Goal: Task Accomplishment & Management: Manage account settings

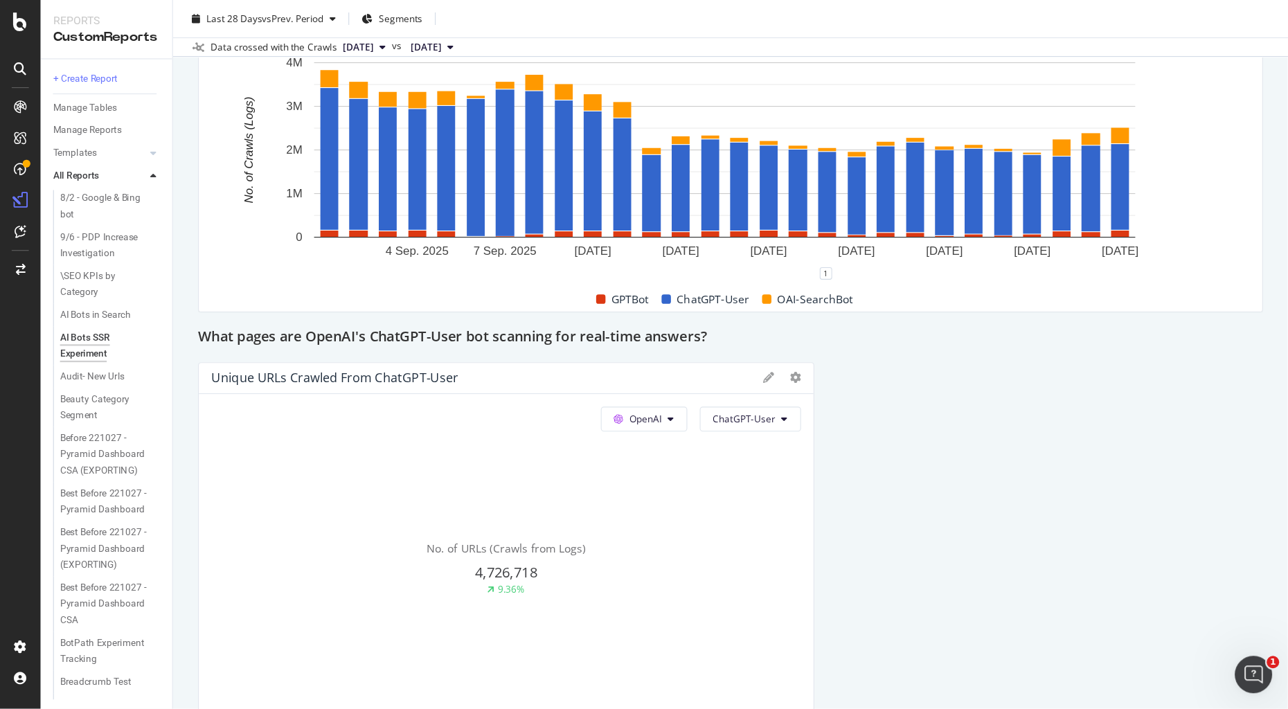
scroll to position [2305, 0]
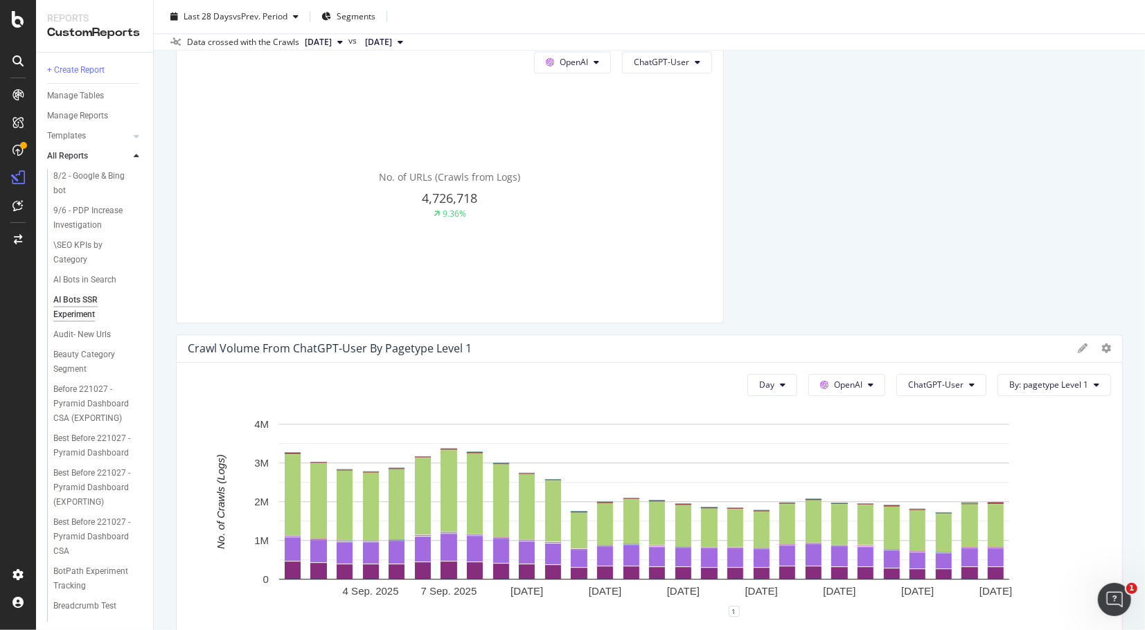
click at [805, 24] on div "Last 28 Days vs Prev. Period Segments" at bounding box center [649, 20] width 991 height 28
click at [851, 50] on div "Unique URLs Crawled from Google Google All bots No. of URLs (Crawls from Logs) …" at bounding box center [649, 272] width 947 height 4877
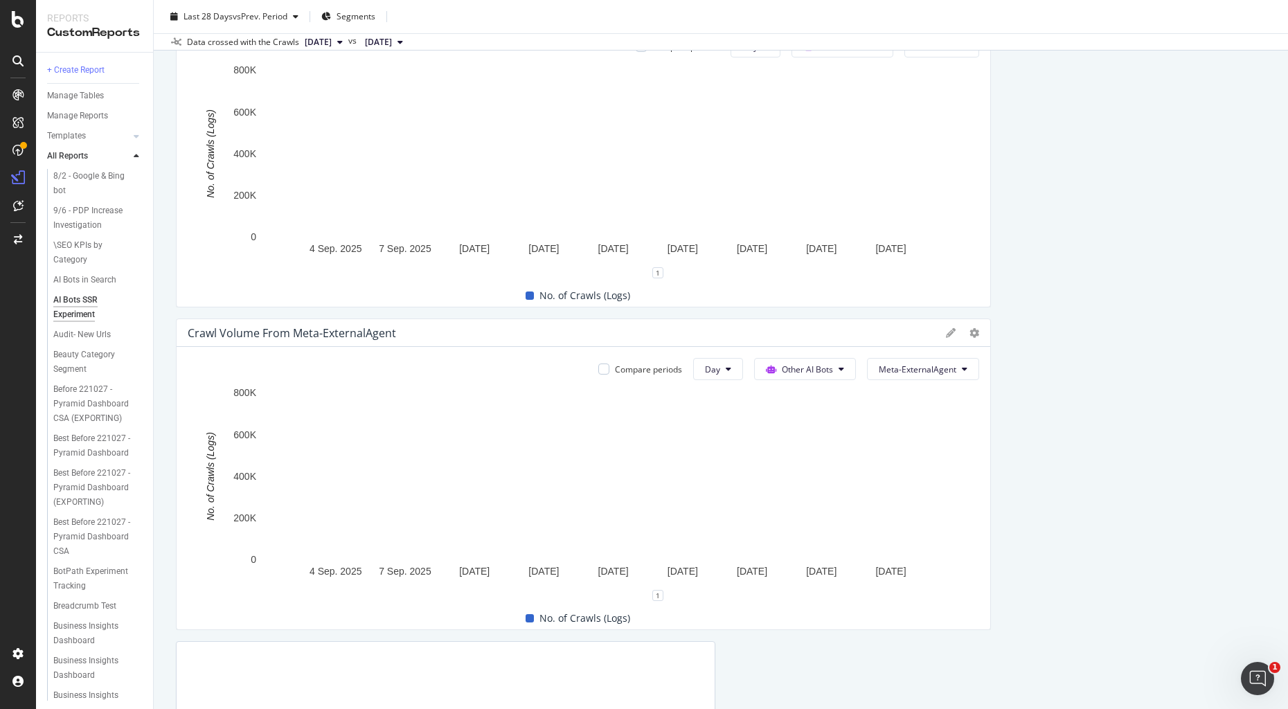
scroll to position [3751, 0]
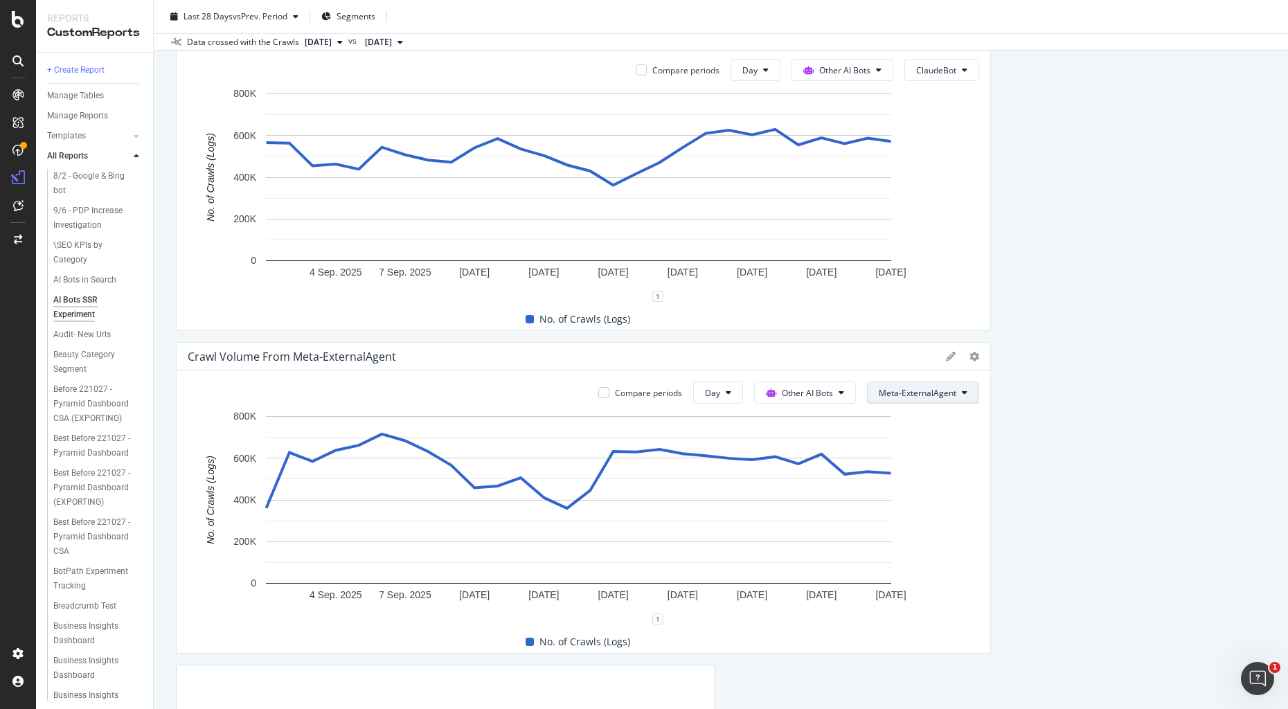
click at [923, 391] on span "Meta-ExternalAgent" at bounding box center [918, 393] width 78 height 12
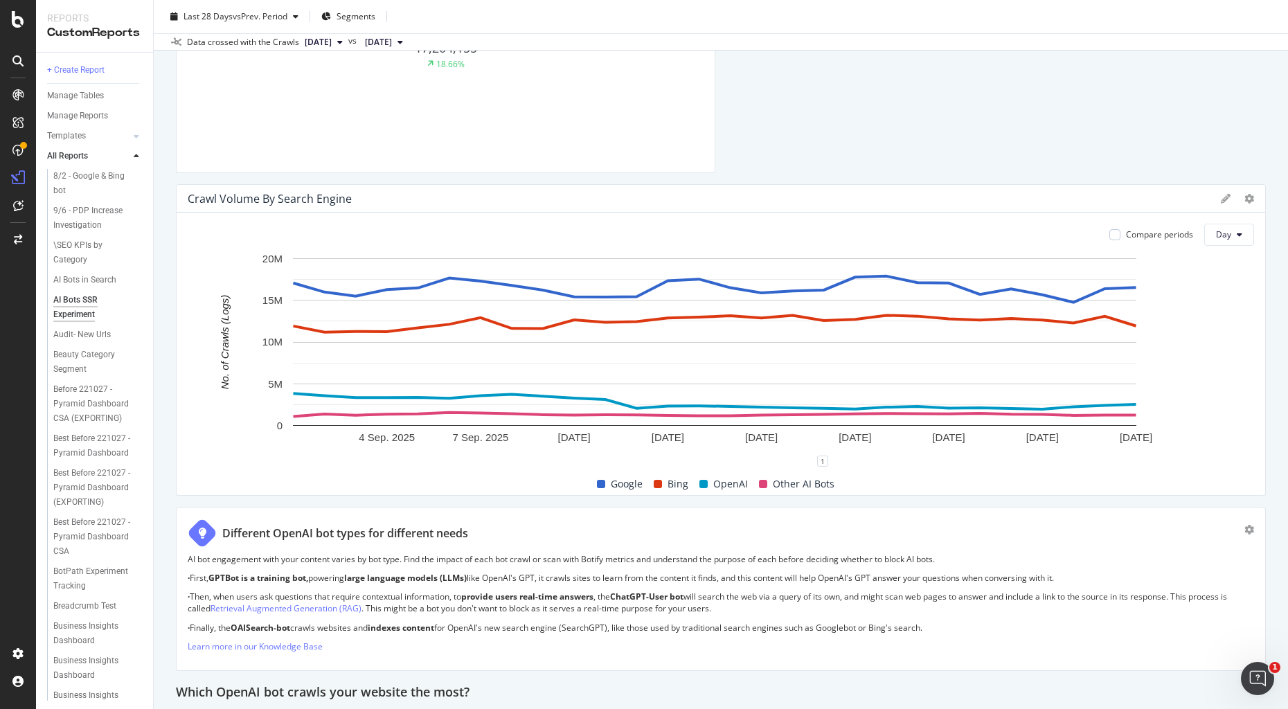
scroll to position [191, 0]
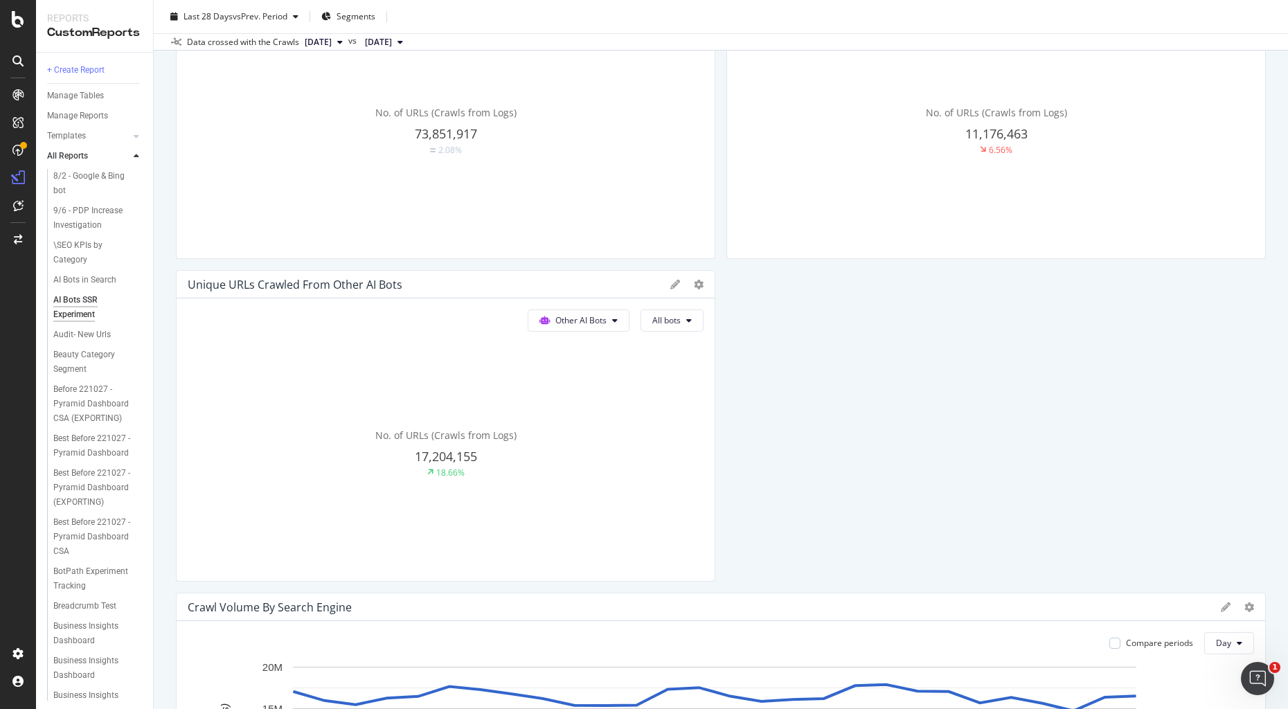
click at [309, 39] on span "[DATE]" at bounding box center [318, 42] width 27 height 12
click at [233, 19] on span "vs Prev. Period" at bounding box center [260, 16] width 55 height 12
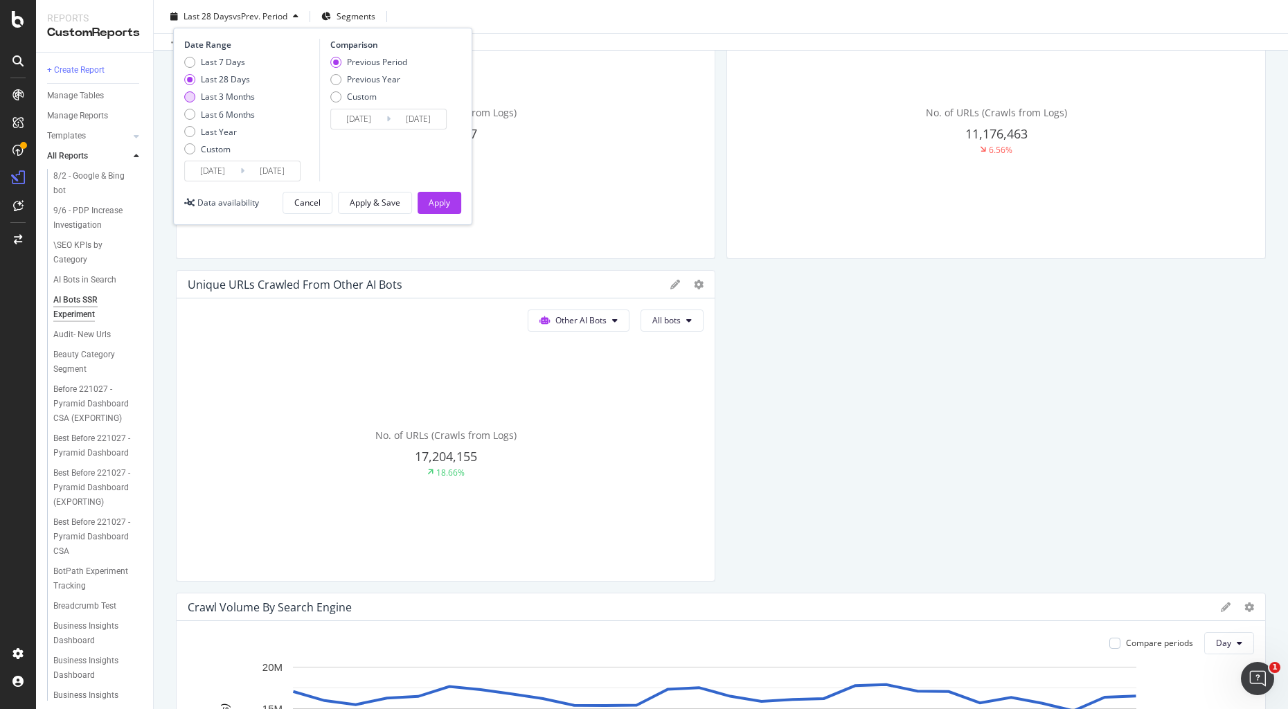
click at [226, 96] on div "Last 3 Months" at bounding box center [228, 97] width 54 height 12
type input "[DATE]"
click at [214, 114] on div "Last 6 Months" at bounding box center [228, 115] width 54 height 12
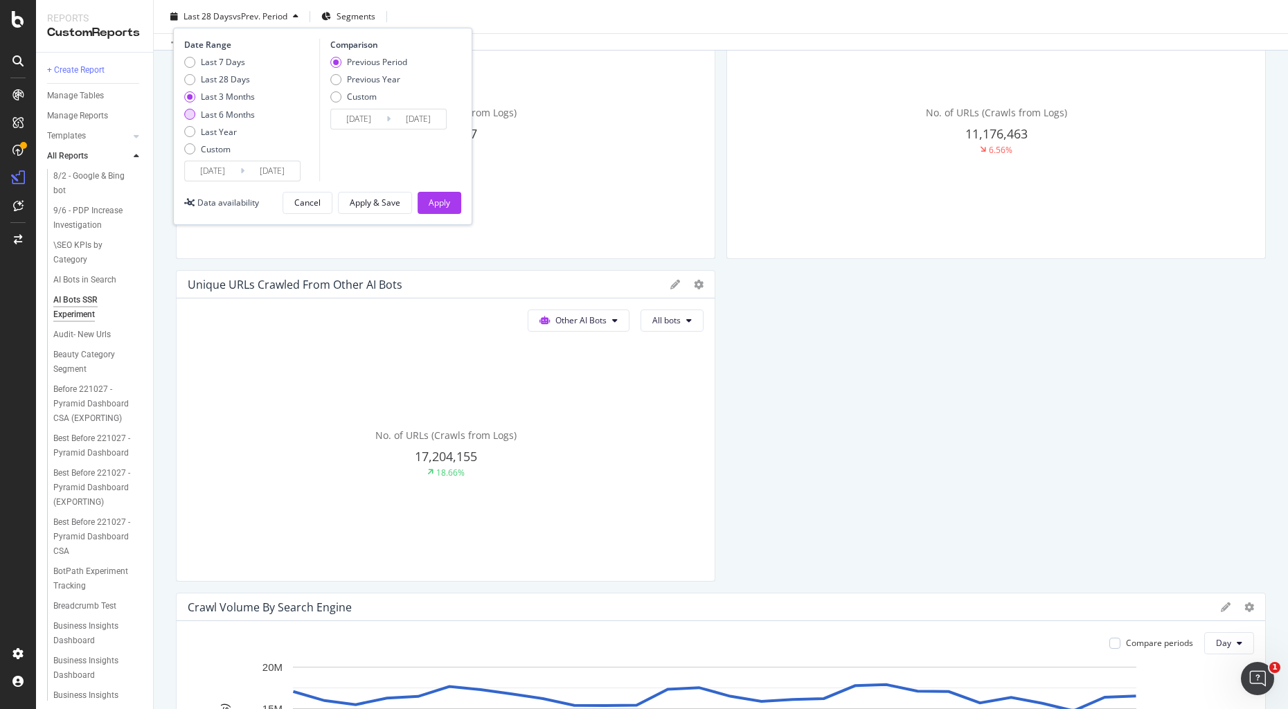
type input "[DATE]"
click at [444, 197] on div "Apply" at bounding box center [439, 203] width 21 height 12
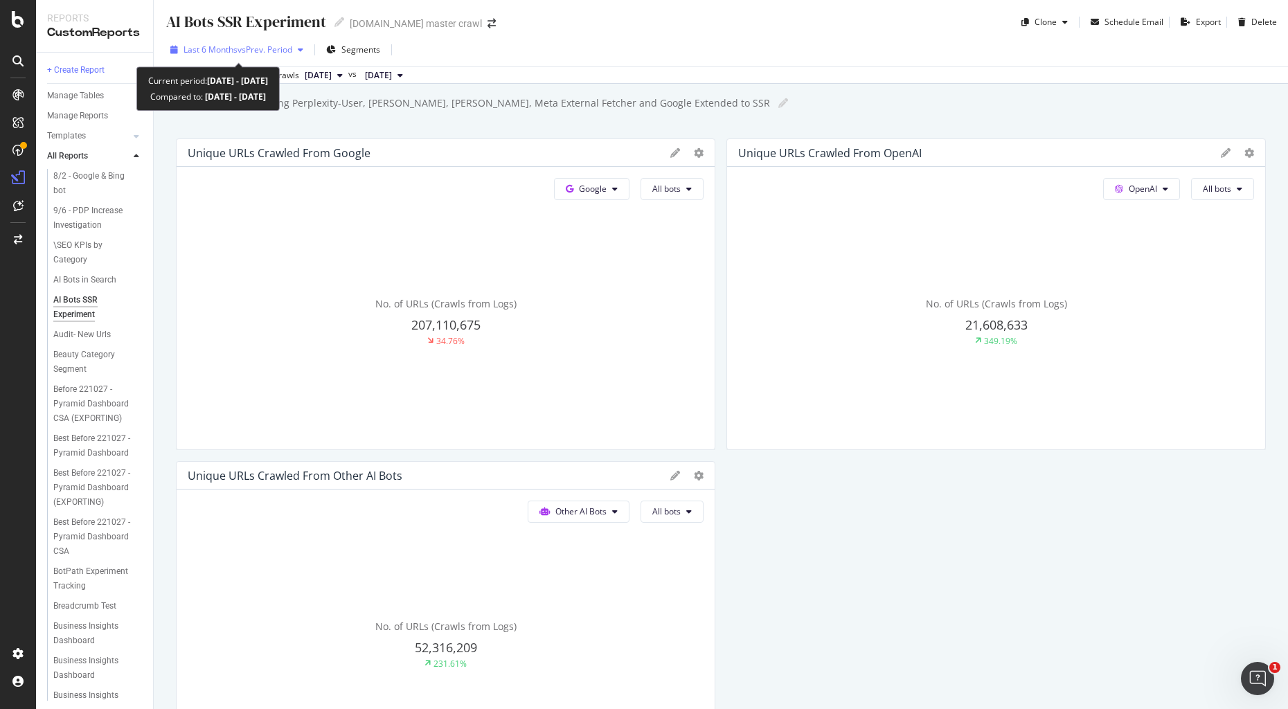
click at [276, 49] on span "vs Prev. Period" at bounding box center [265, 50] width 55 height 12
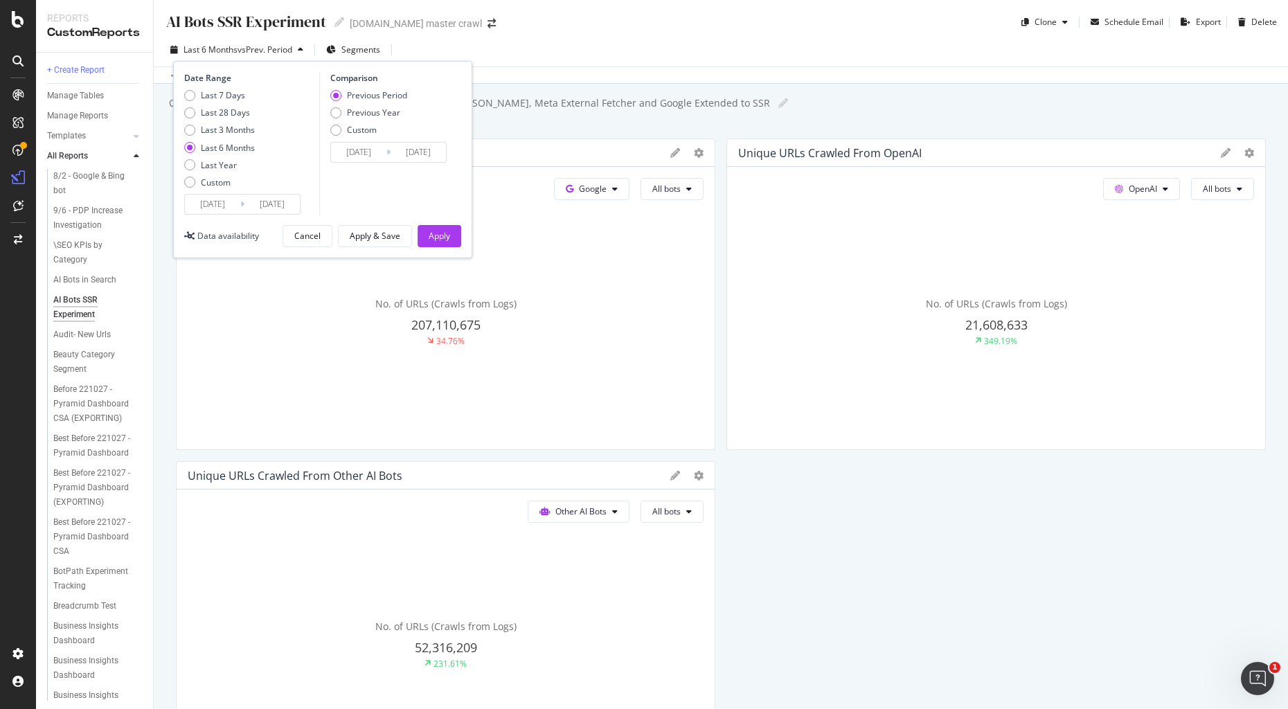
click at [375, 237] on div "Apply & Save" at bounding box center [375, 236] width 51 height 12
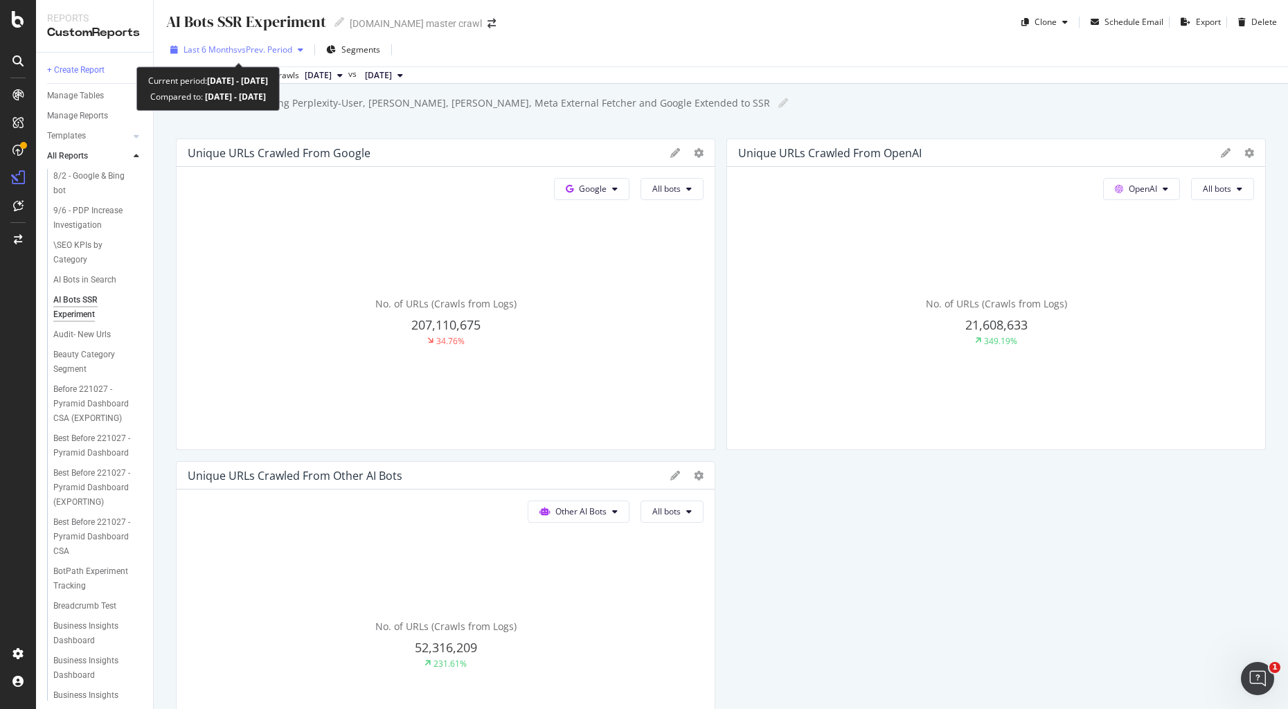
click at [265, 53] on span "vs Prev. Period" at bounding box center [265, 50] width 55 height 12
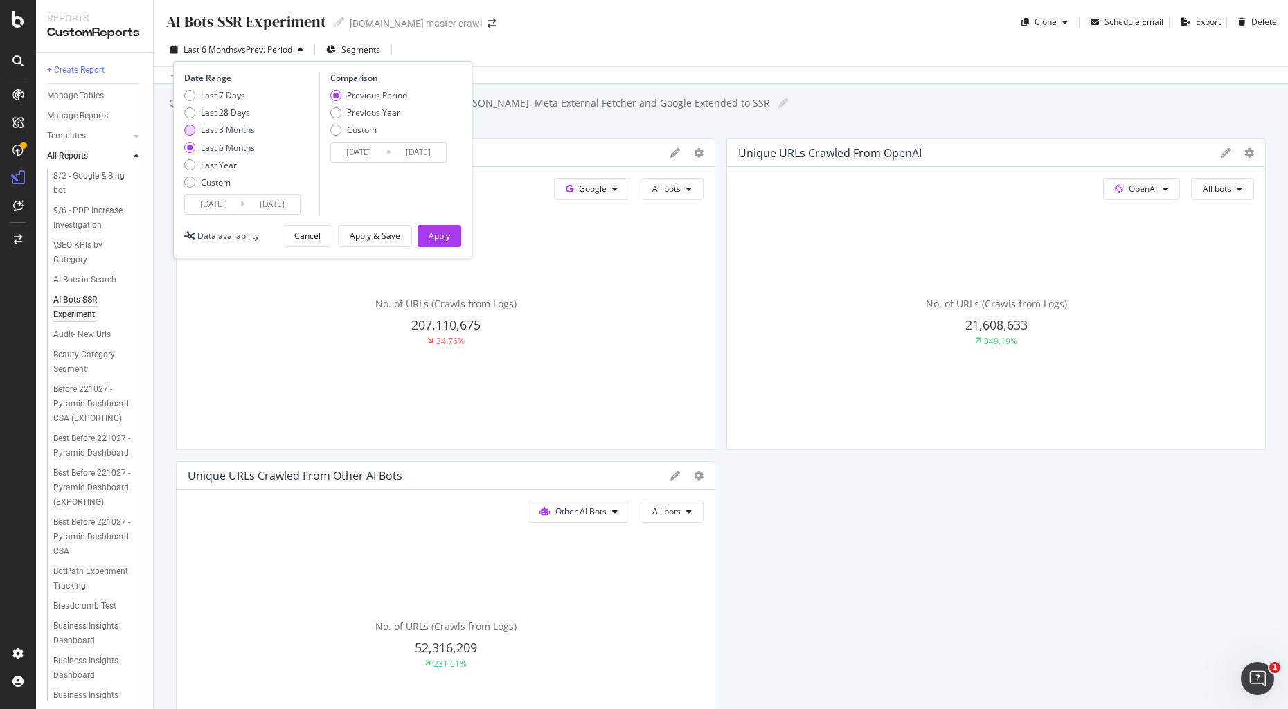
click at [234, 127] on div "Last 3 Months" at bounding box center [228, 130] width 54 height 12
type input "[DATE]"
click at [436, 235] on div "Apply" at bounding box center [439, 236] width 21 height 12
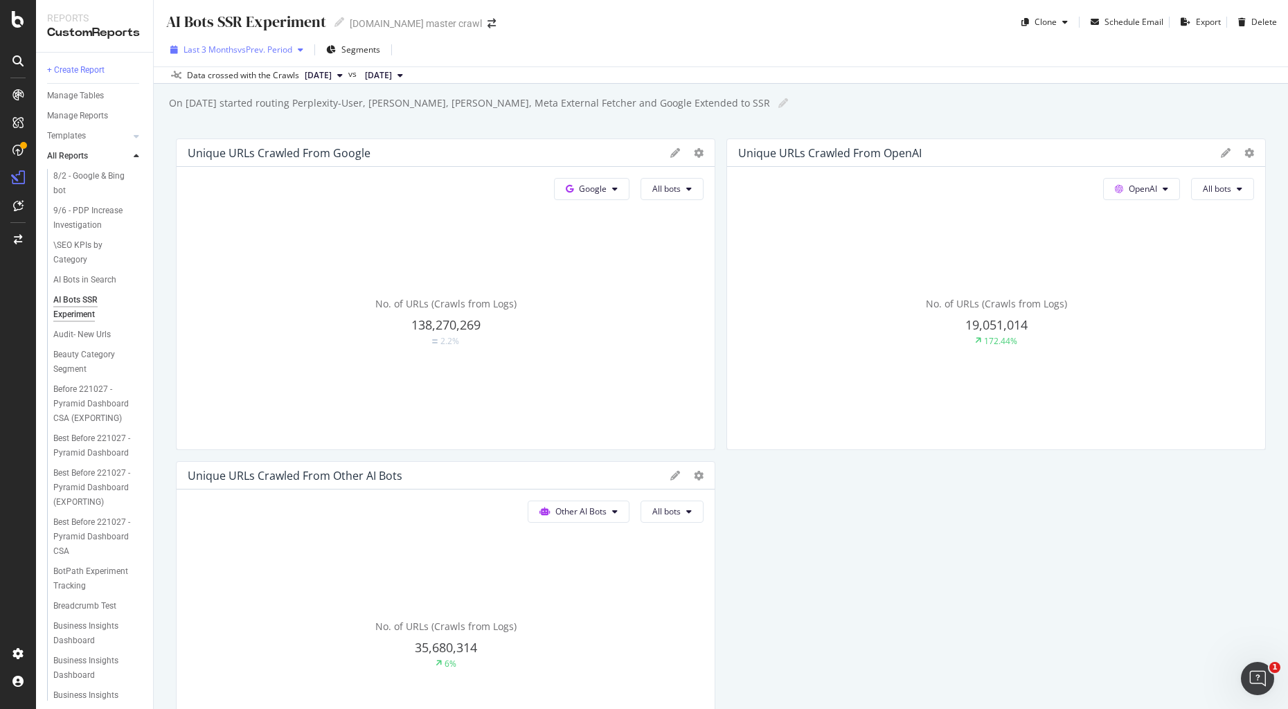
click at [267, 56] on div "Last 3 Months vs Prev. Period" at bounding box center [237, 49] width 144 height 21
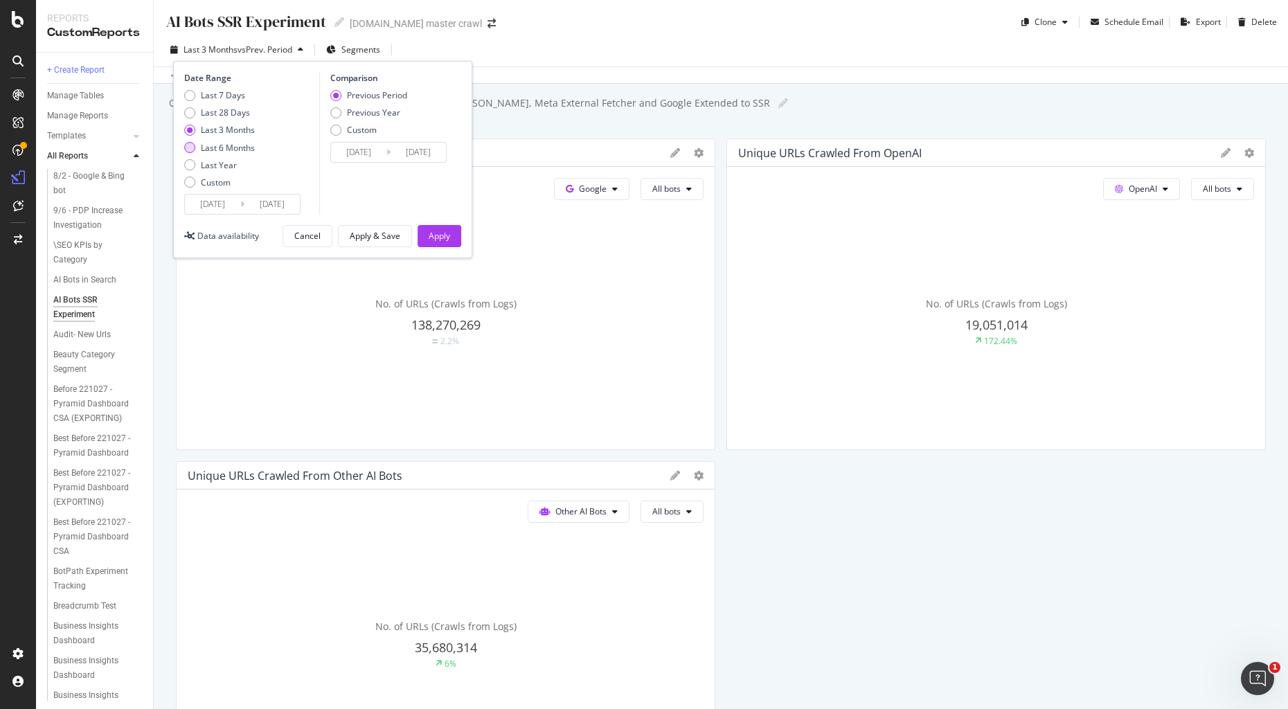
click at [216, 148] on div "Last 6 Months" at bounding box center [228, 148] width 54 height 12
type input "[DATE]"
click at [375, 233] on div "Apply & Save" at bounding box center [375, 236] width 51 height 12
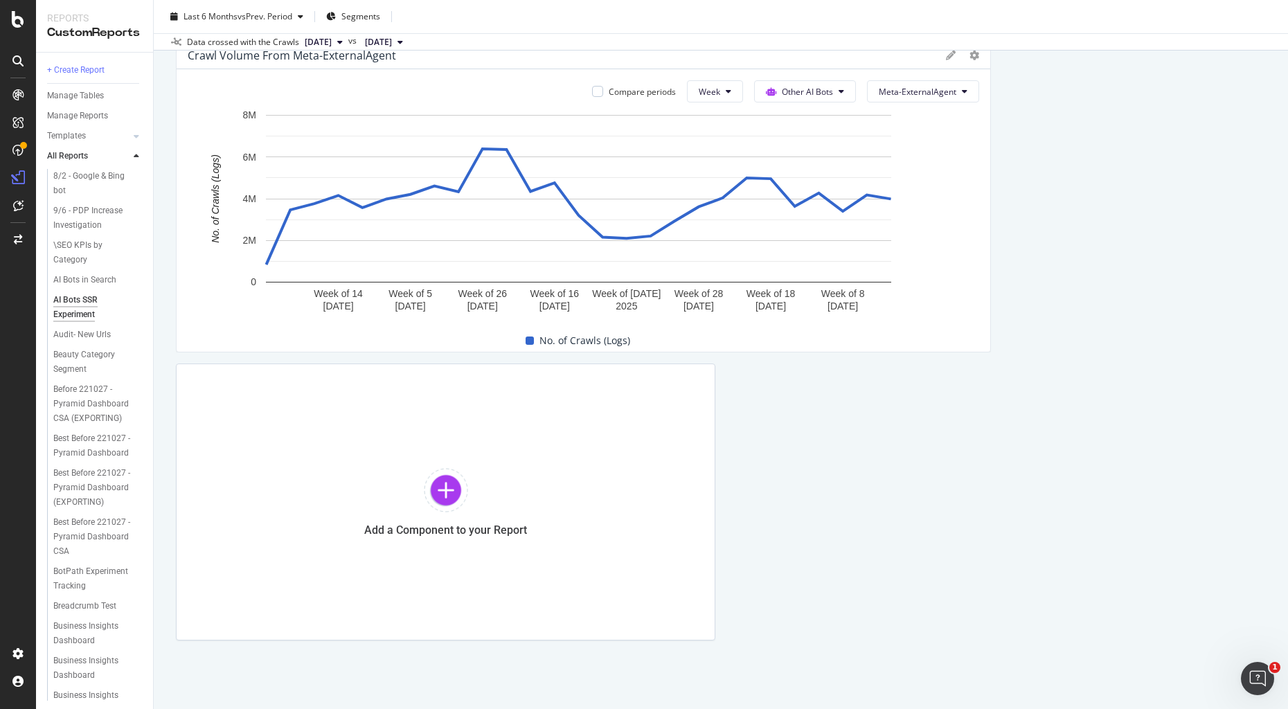
scroll to position [4053, 0]
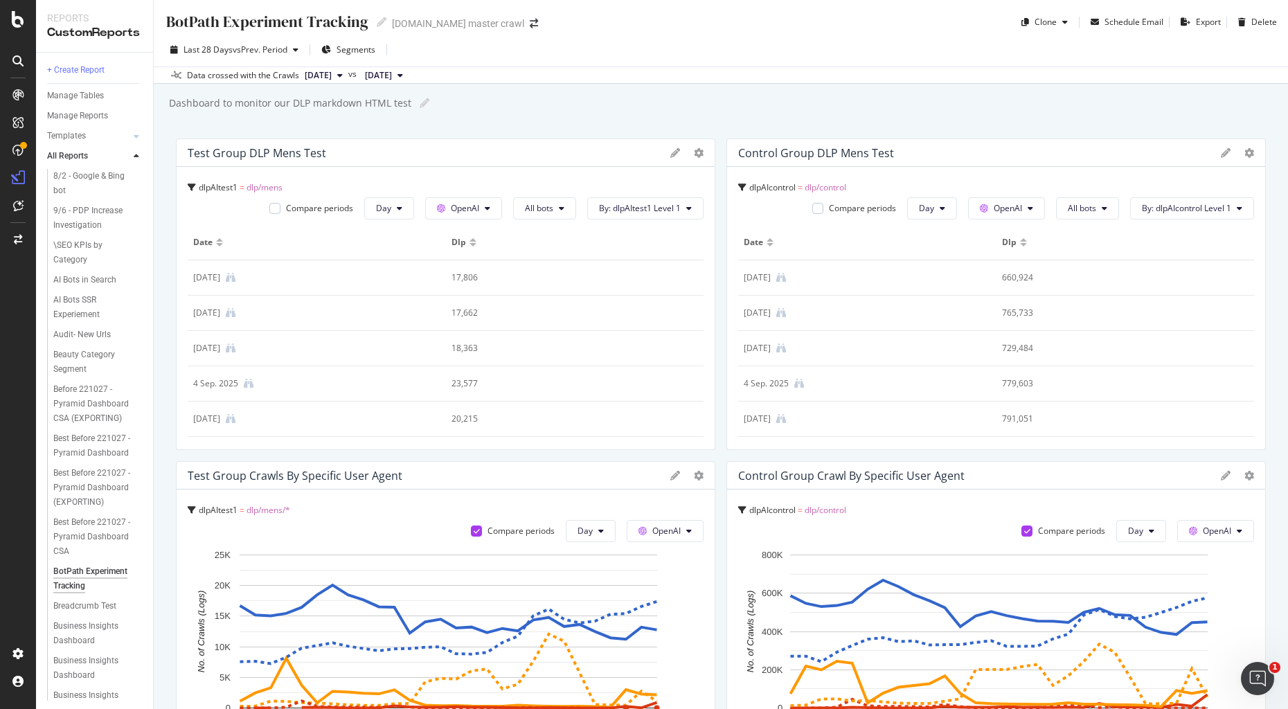
scroll to position [513, 0]
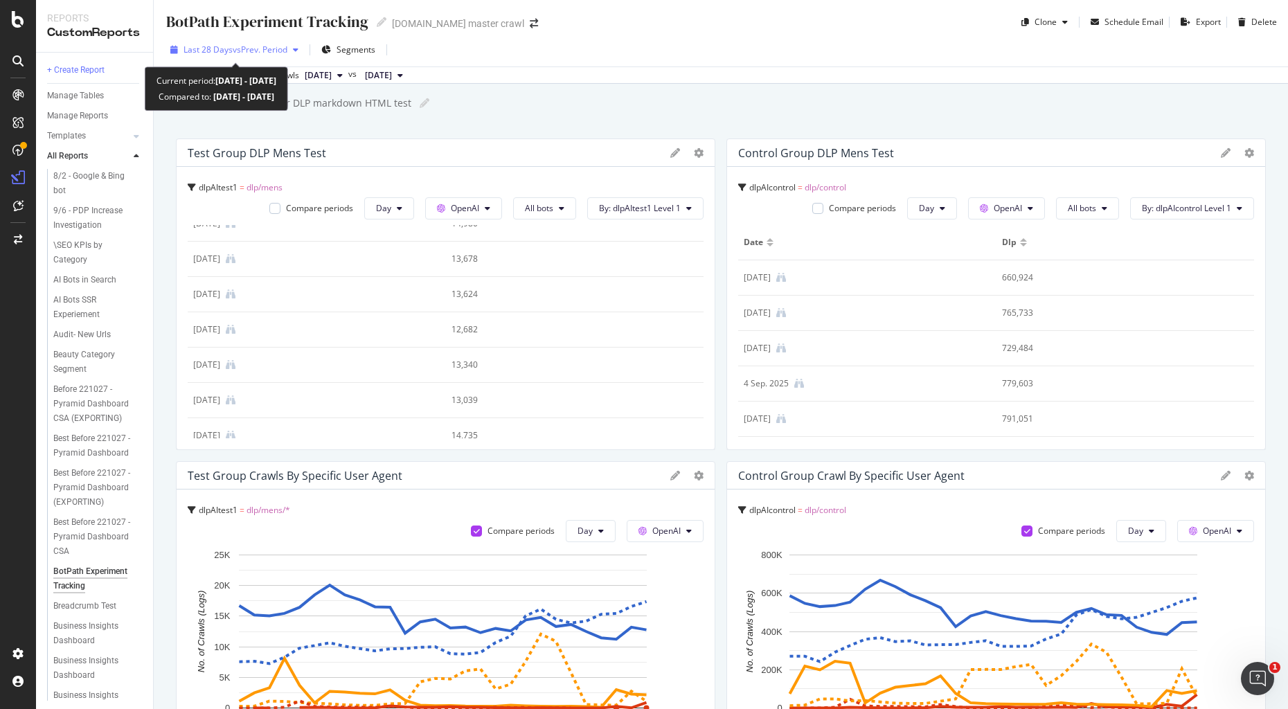
click at [278, 53] on span "vs Prev. Period" at bounding box center [260, 50] width 55 height 12
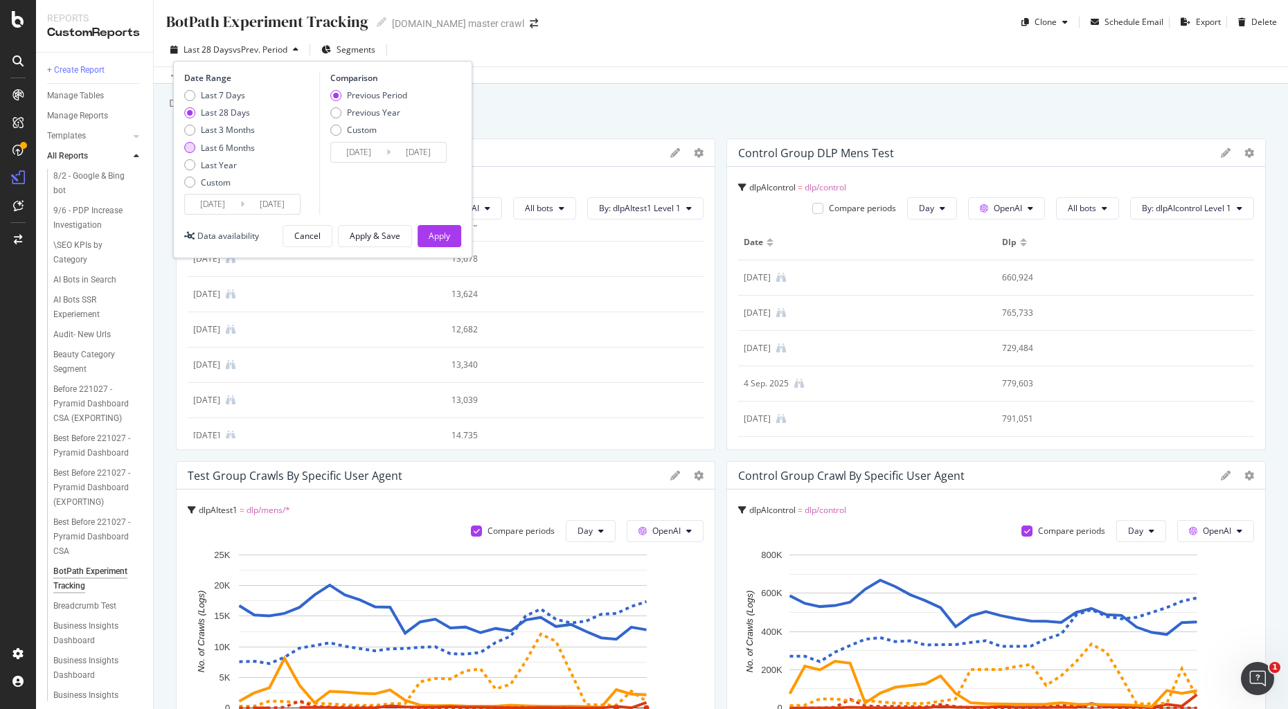
click at [235, 145] on div "Last 6 Months" at bounding box center [228, 148] width 54 height 12
type input "[DATE]"
click at [379, 232] on div "Apply & Save" at bounding box center [375, 236] width 51 height 12
